Goal: Information Seeking & Learning: Learn about a topic

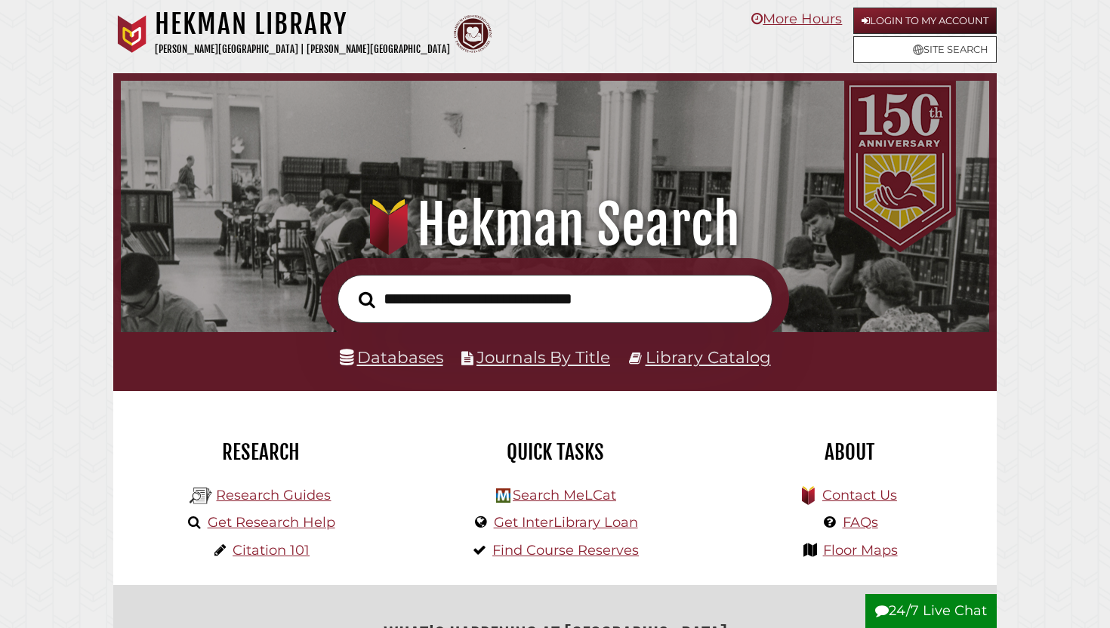
scroll to position [287, 861]
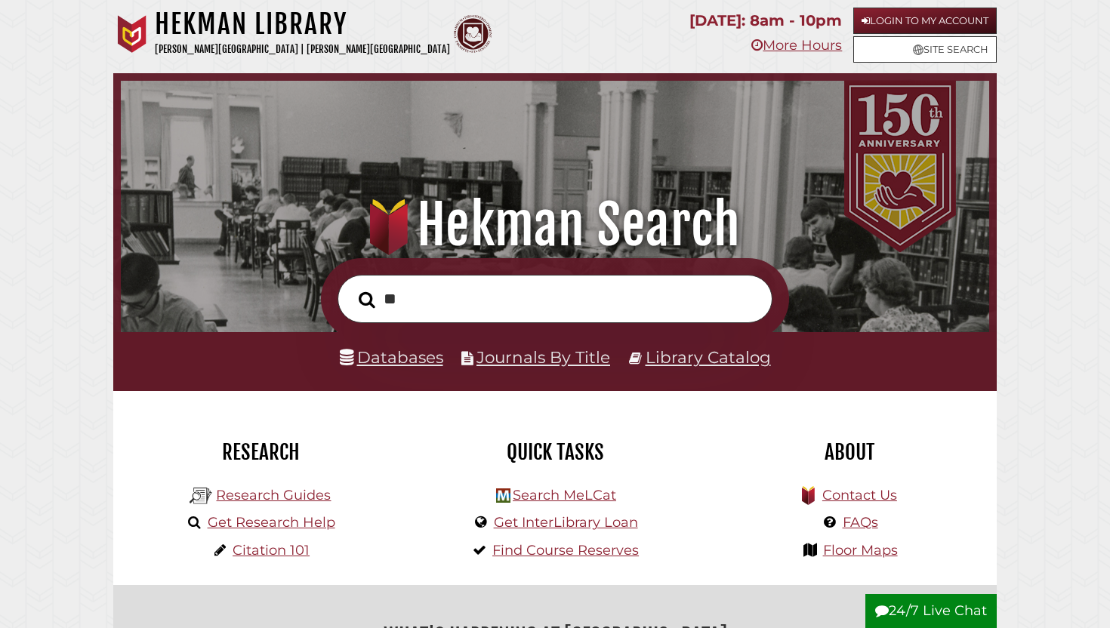
type input "*"
click at [375, 362] on link "Databases" at bounding box center [391, 357] width 103 height 20
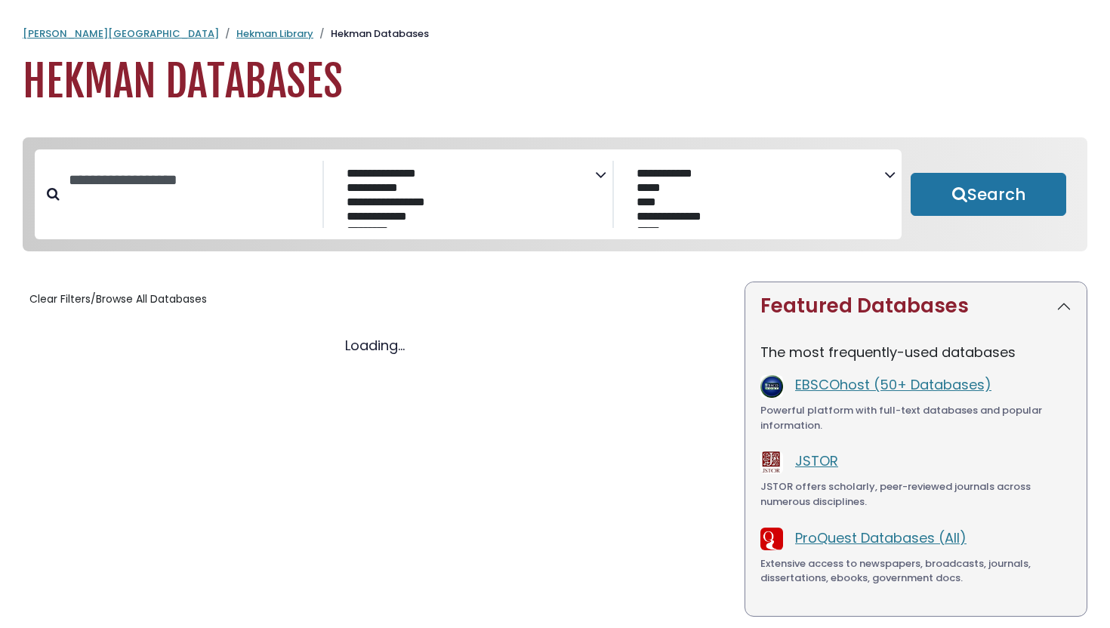
select select "Database Subject Filter"
select select "Database Vendors Filter"
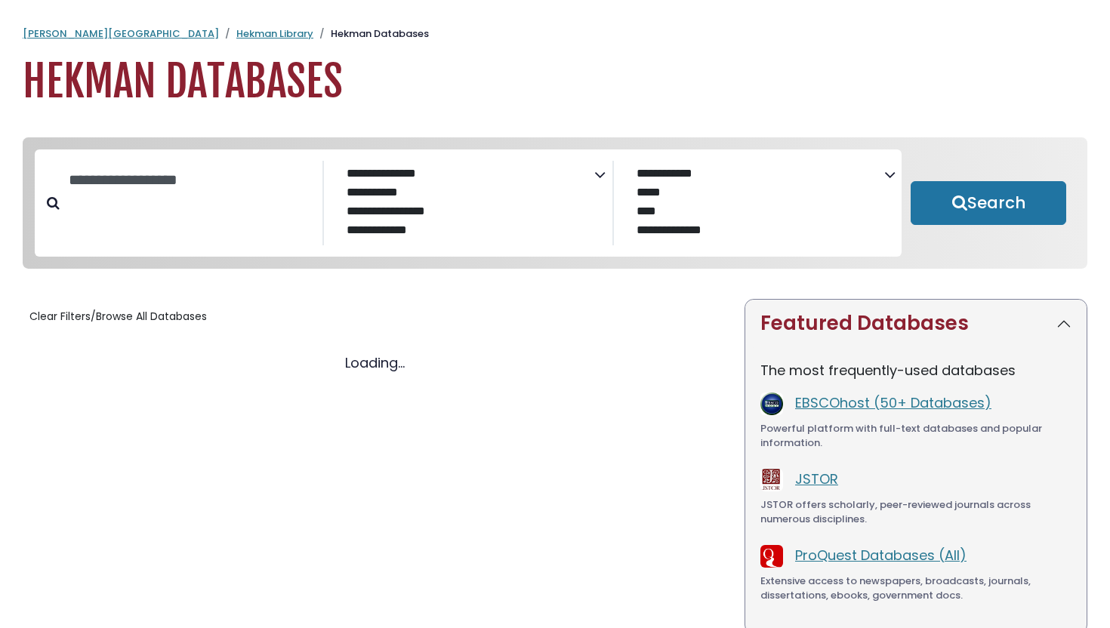
select select "Database Subject Filter"
select select "Database Vendors Filter"
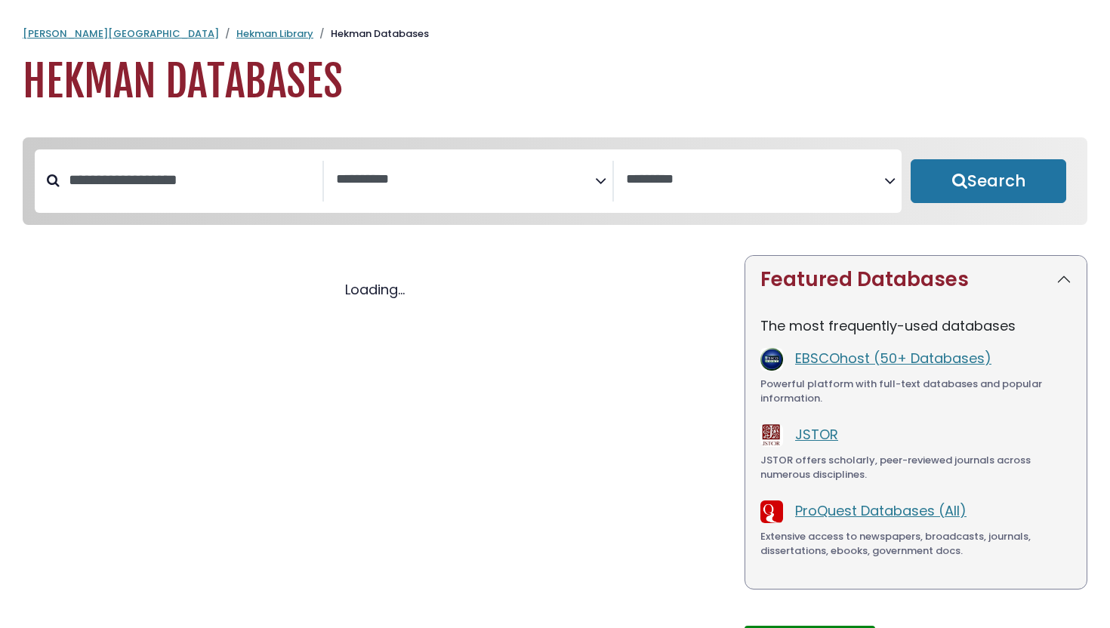
select select "Database Subject Filter"
select select "Database Vendors Filter"
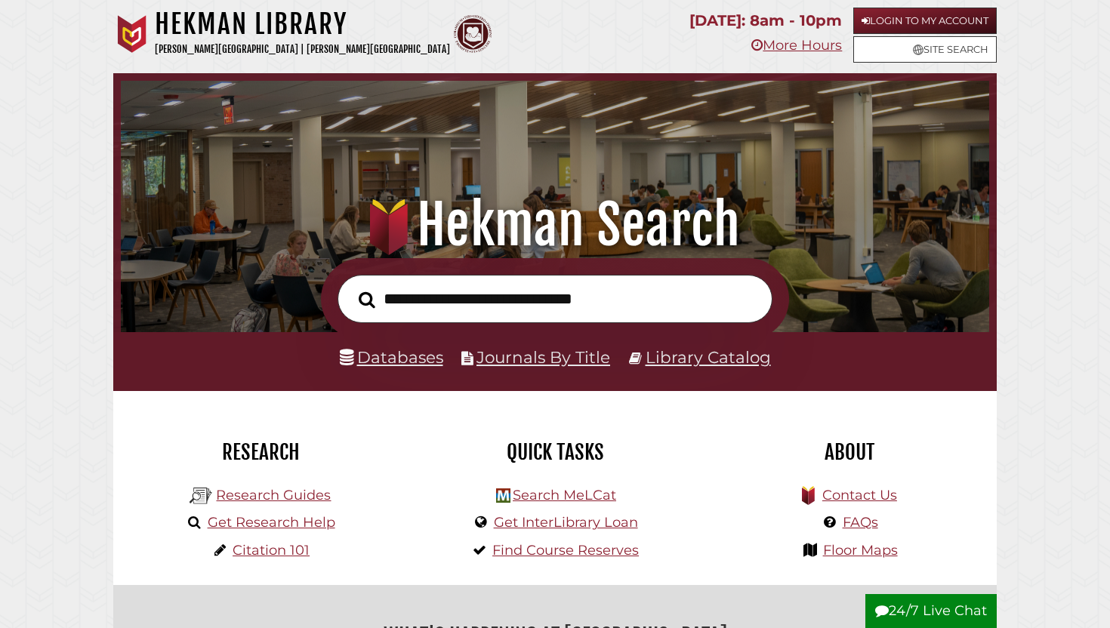
scroll to position [287, 861]
click at [427, 309] on input "text" at bounding box center [555, 299] width 435 height 49
type input "**********"
click at [351, 287] on button "Search" at bounding box center [367, 300] width 32 height 26
